Goal: Check status

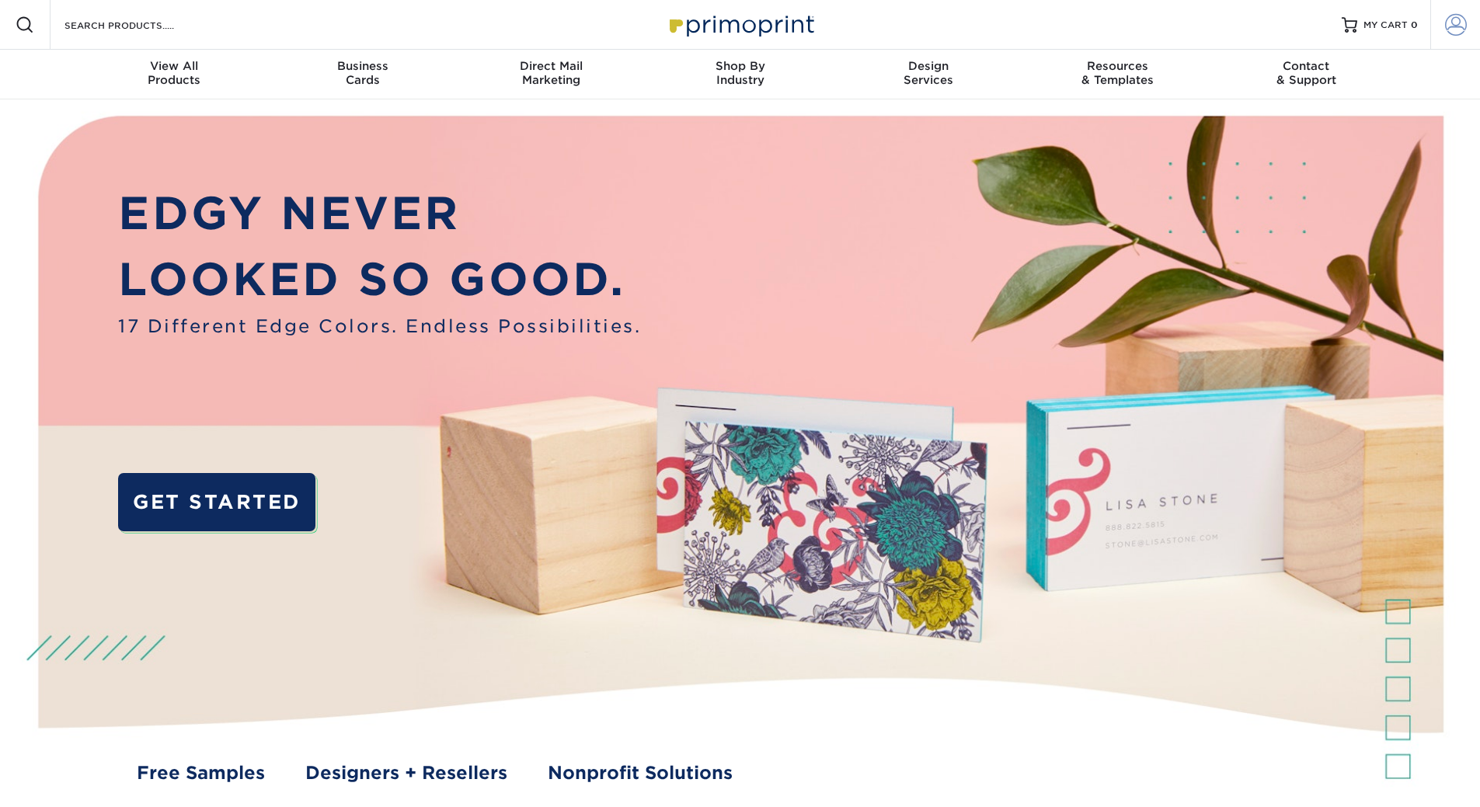
click at [1454, 24] on span at bounding box center [1456, 25] width 22 height 22
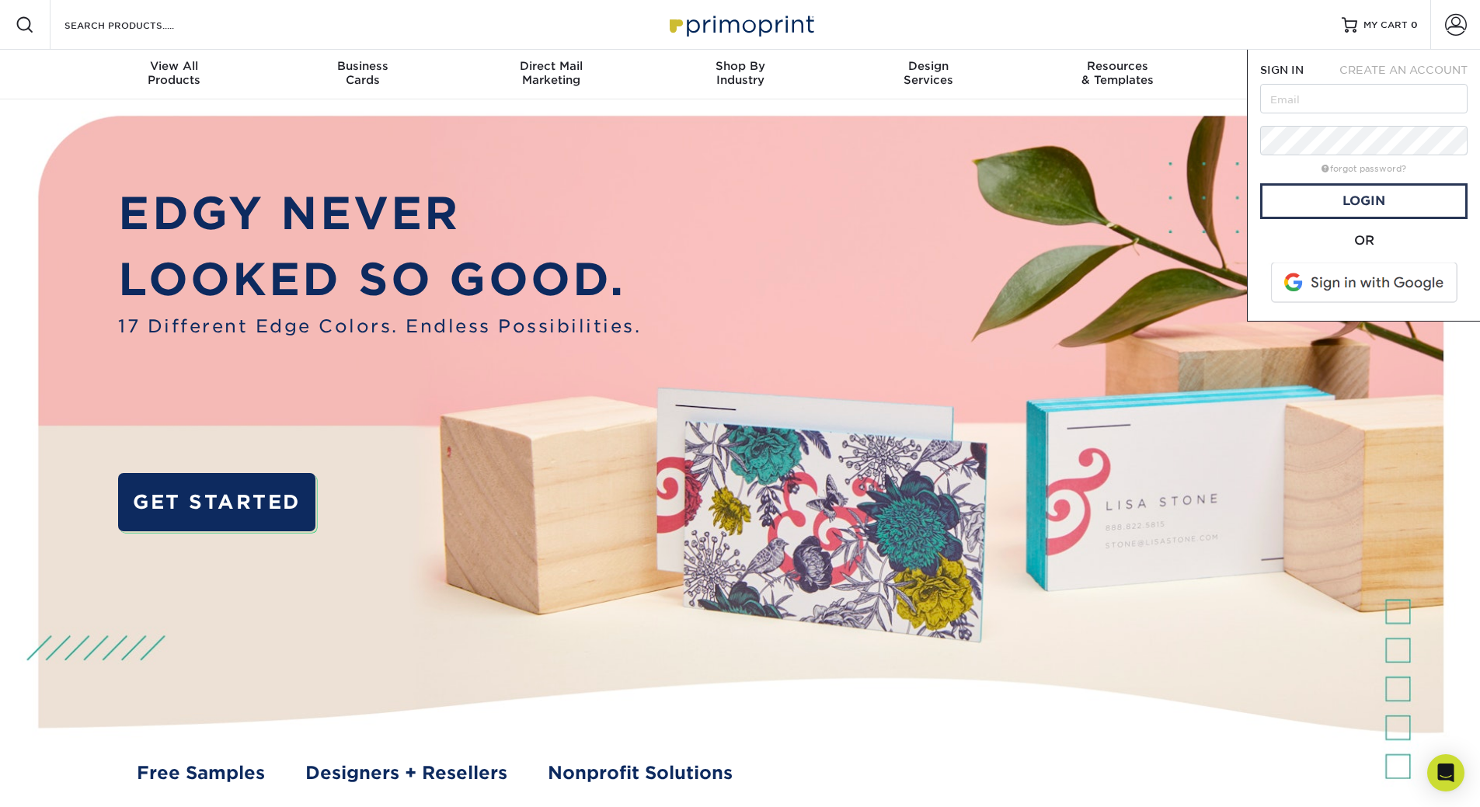
click at [1328, 285] on span at bounding box center [1365, 283] width 198 height 40
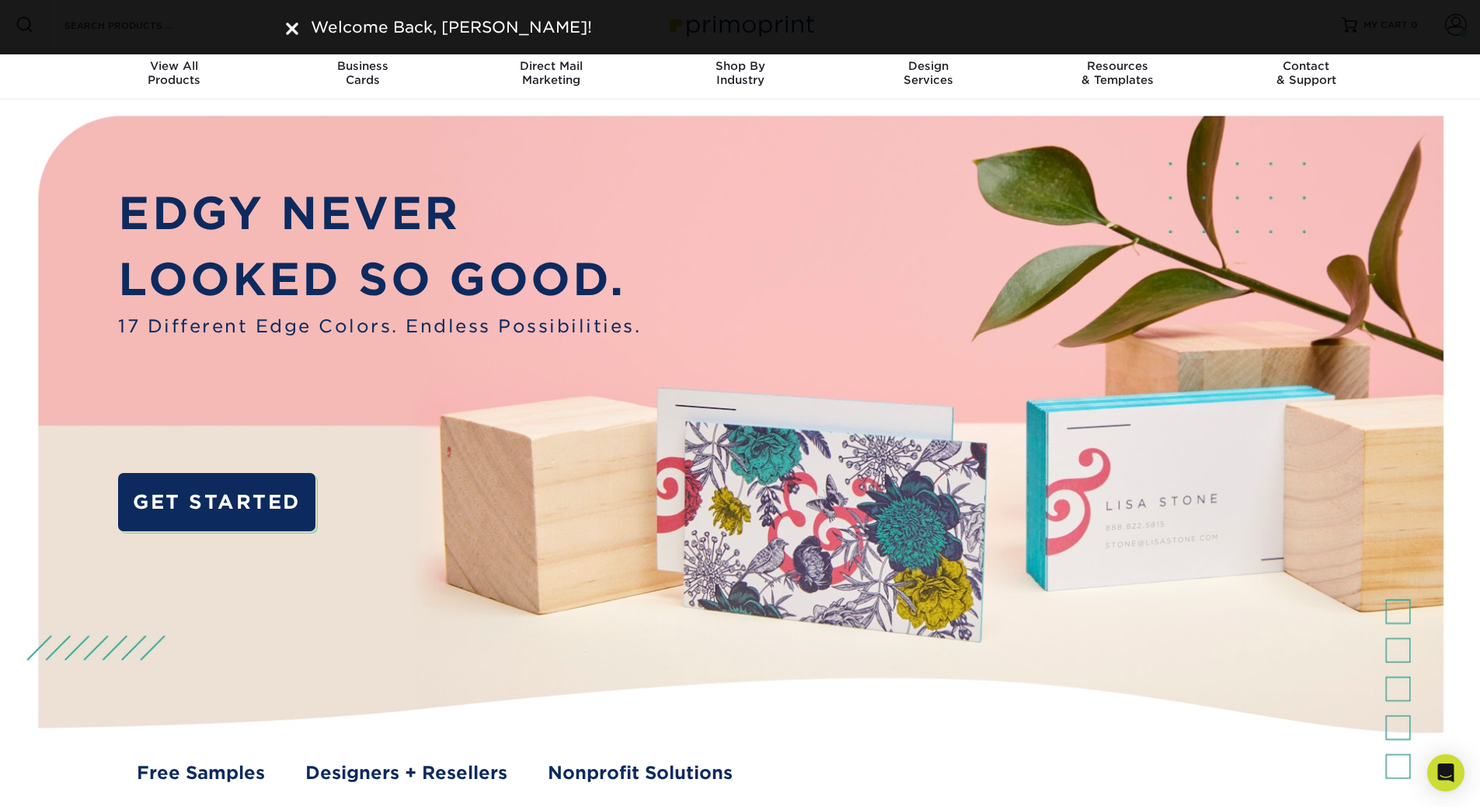
click at [292, 23] on img at bounding box center [292, 29] width 12 height 12
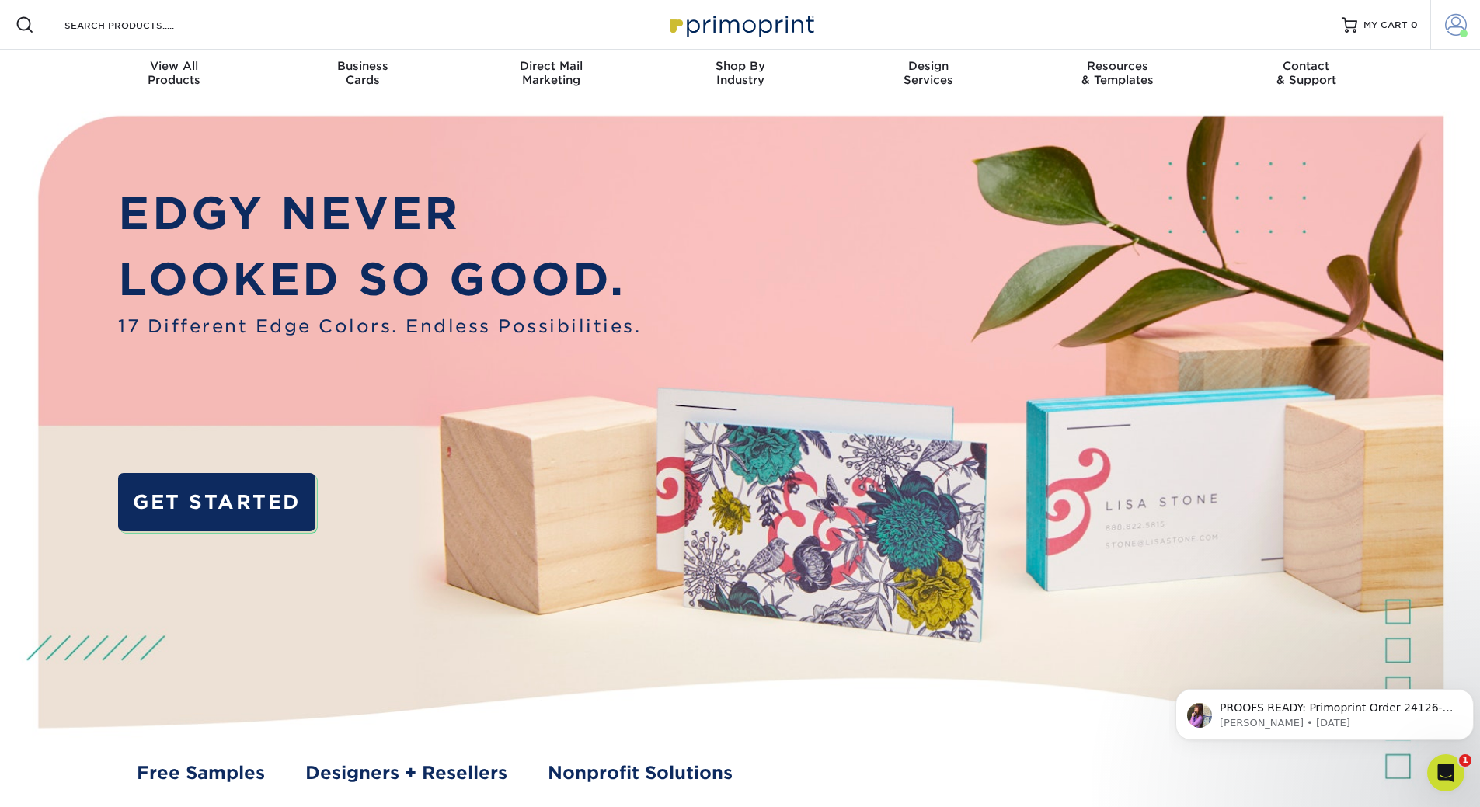
click at [1454, 26] on span at bounding box center [1456, 25] width 22 height 22
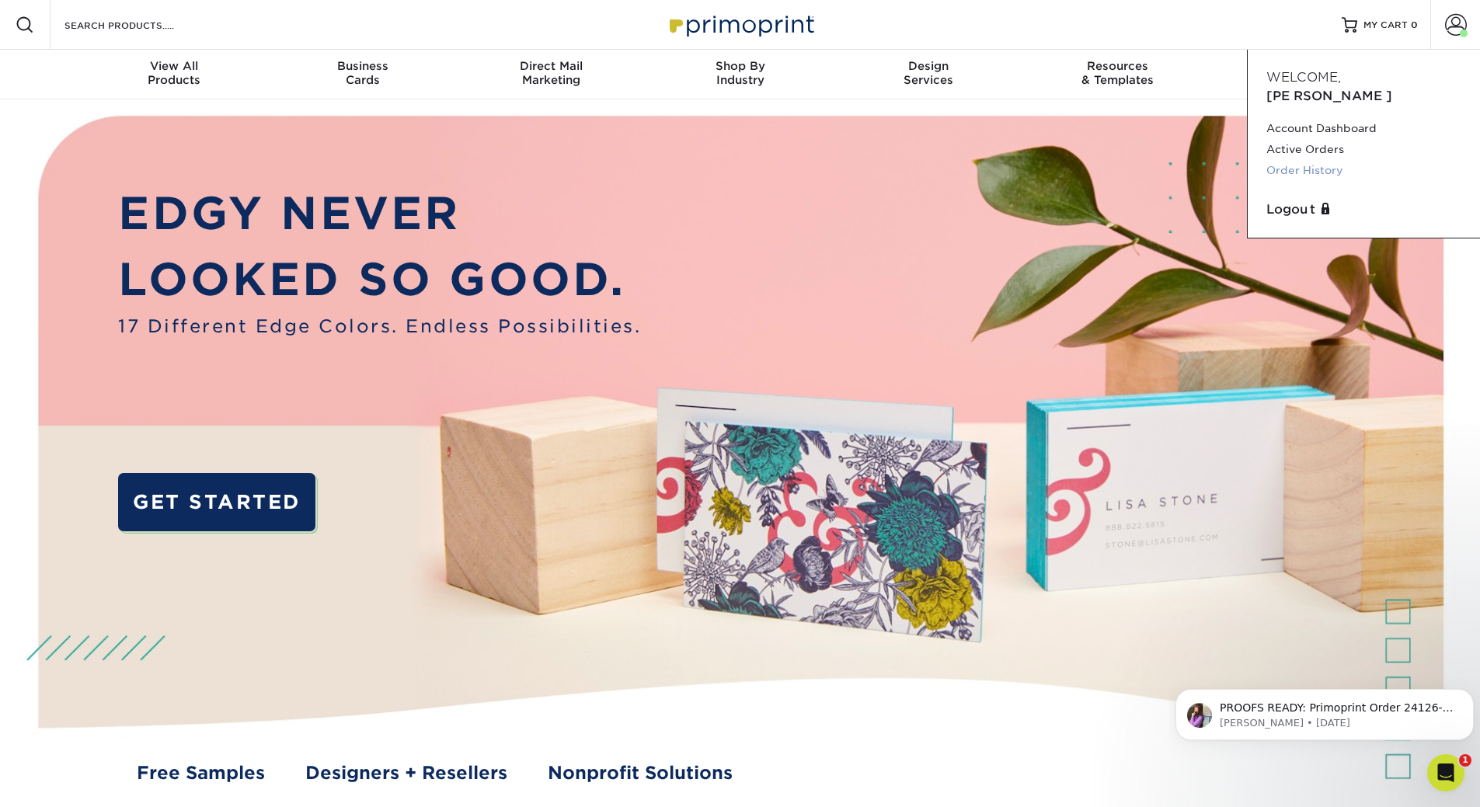
click at [1310, 160] on link "Order History" at bounding box center [1363, 170] width 195 height 21
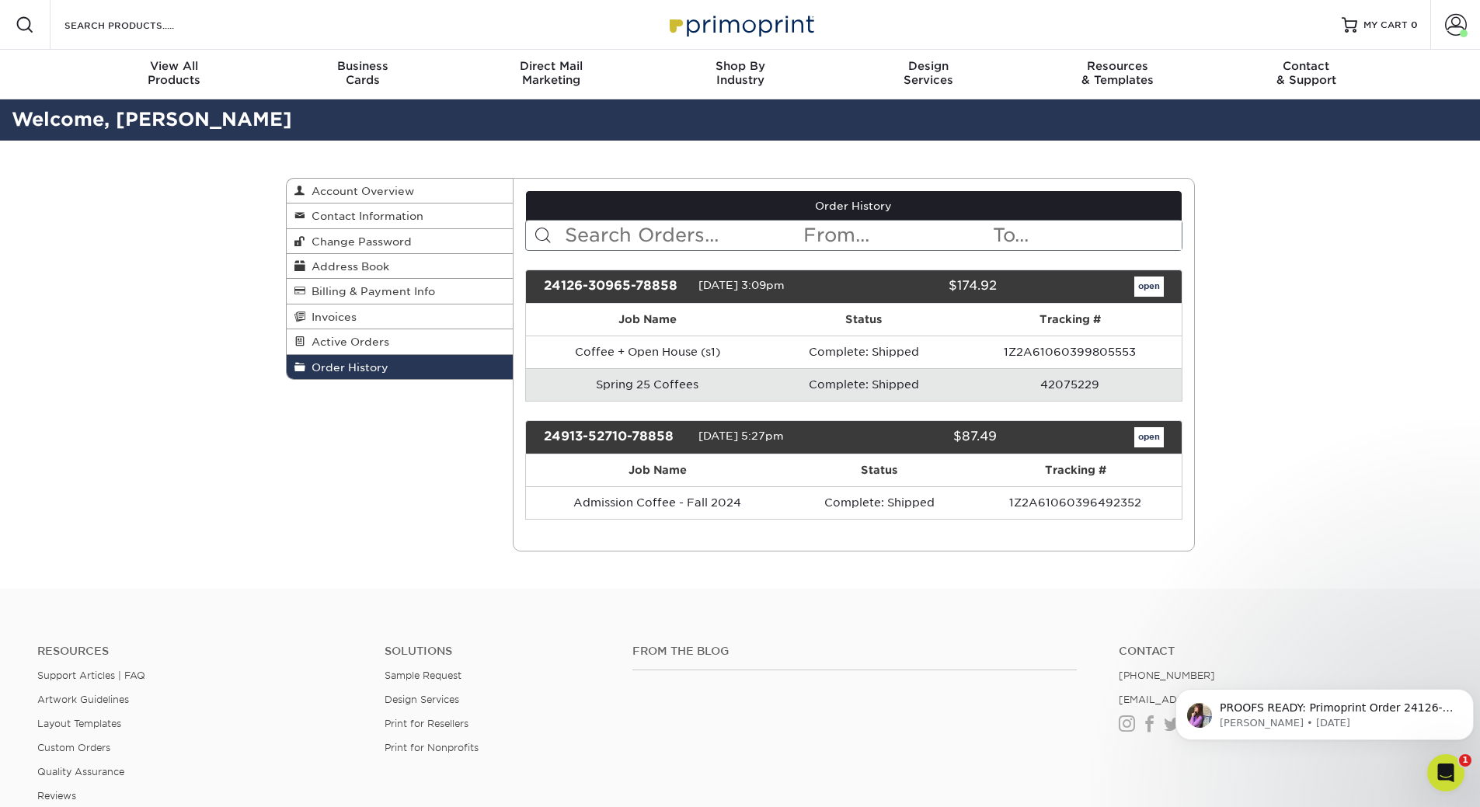
click at [1060, 382] on td "42075229" at bounding box center [1070, 384] width 223 height 33
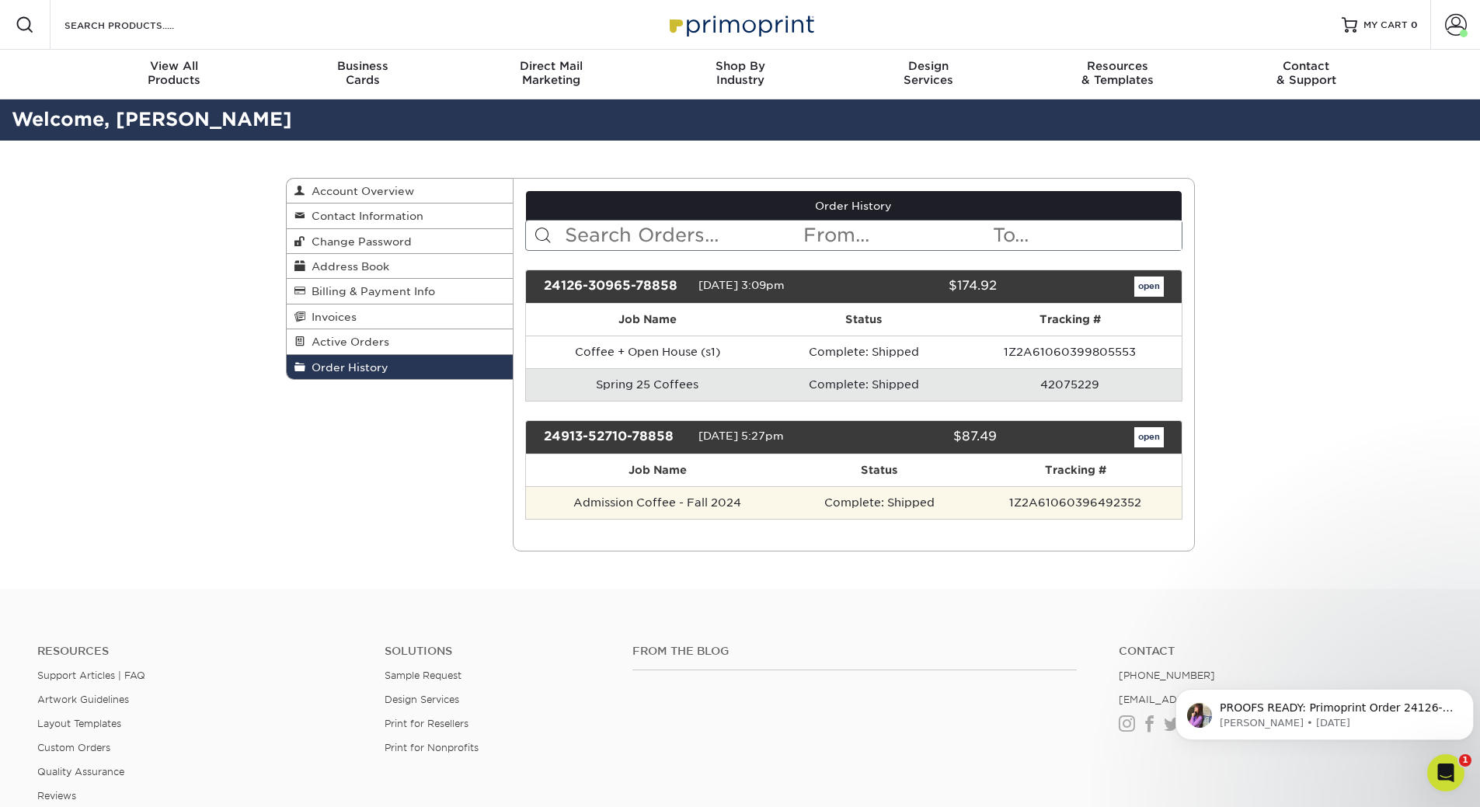
click at [855, 503] on td "Complete: Shipped" at bounding box center [879, 502] width 180 height 33
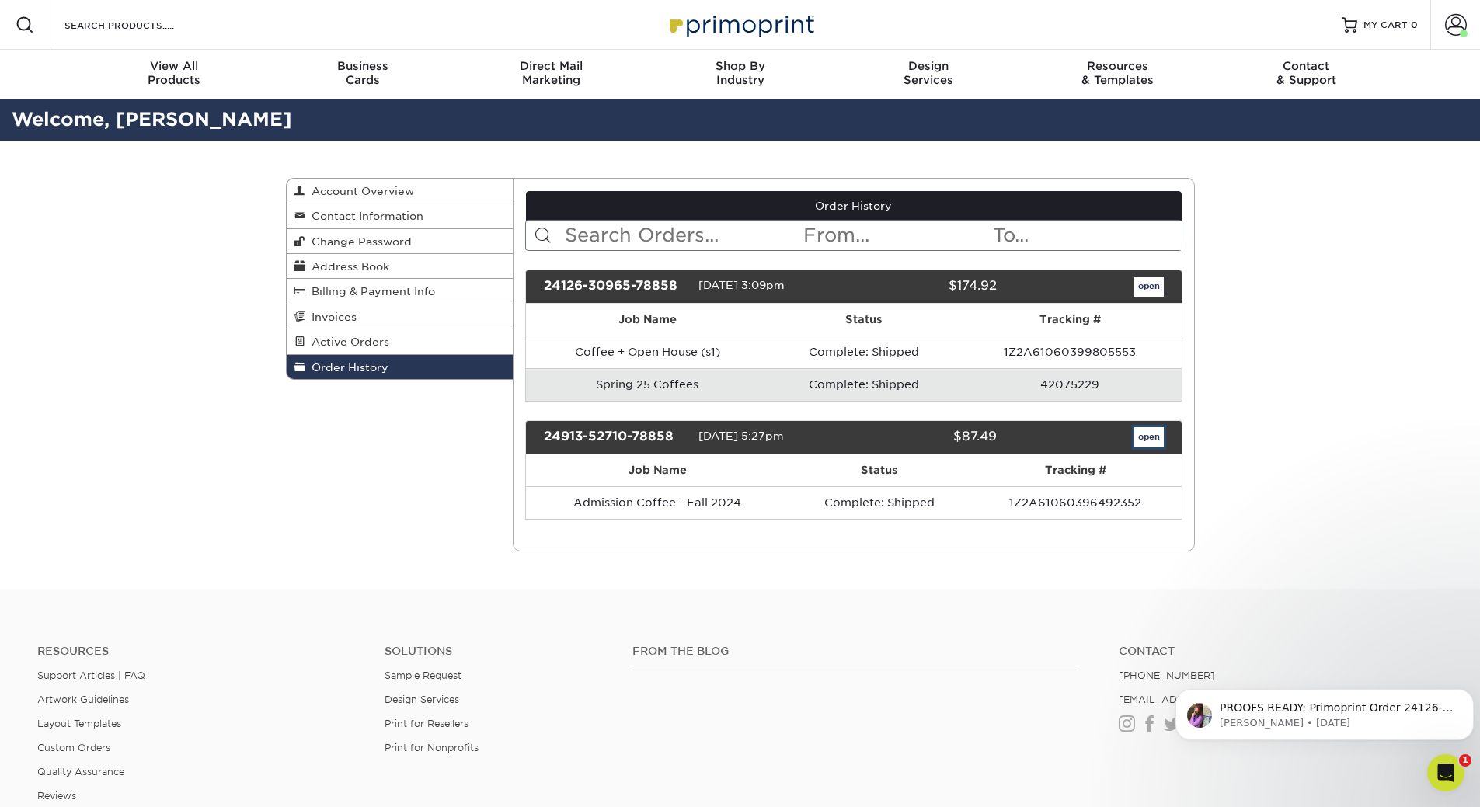
click at [1145, 441] on link "open" at bounding box center [1149, 437] width 30 height 20
